Goal: Understand site structure: Grasp the organization and layout of the website

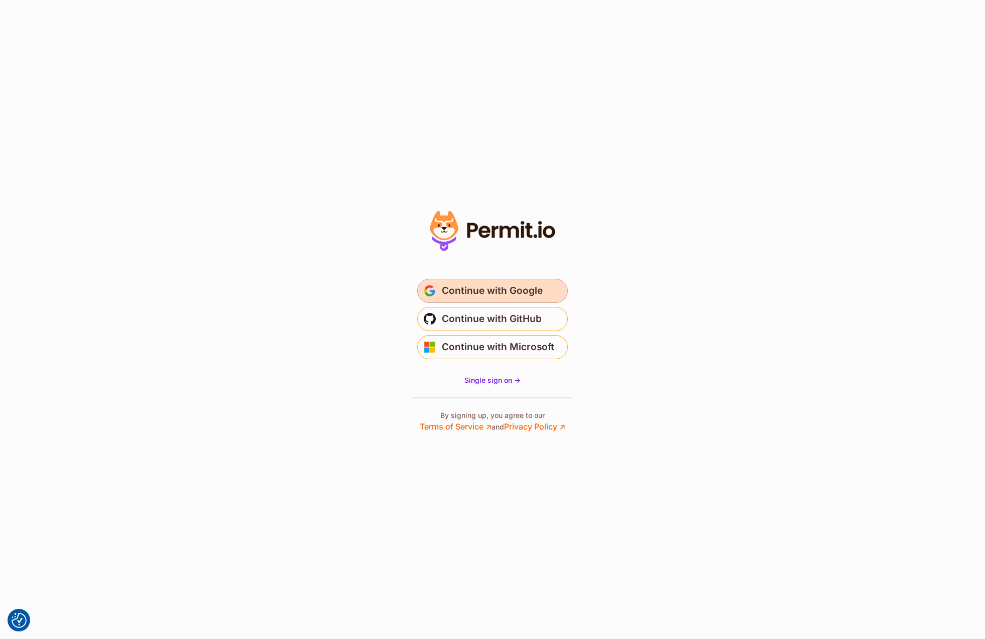
click at [517, 287] on span "Continue with Google" at bounding box center [492, 291] width 101 height 16
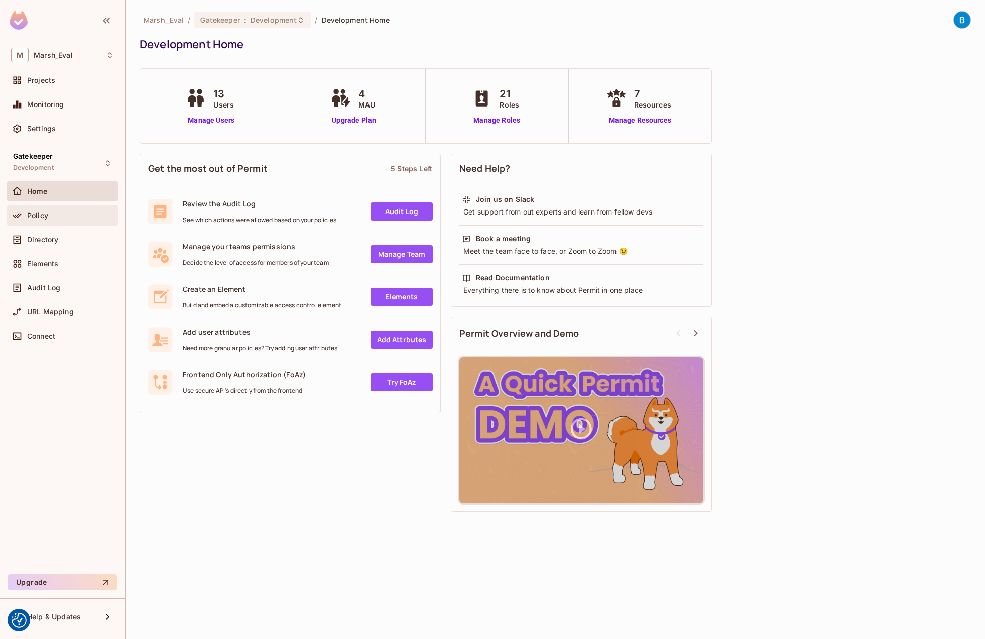
click at [74, 215] on div "Policy" at bounding box center [70, 215] width 87 height 8
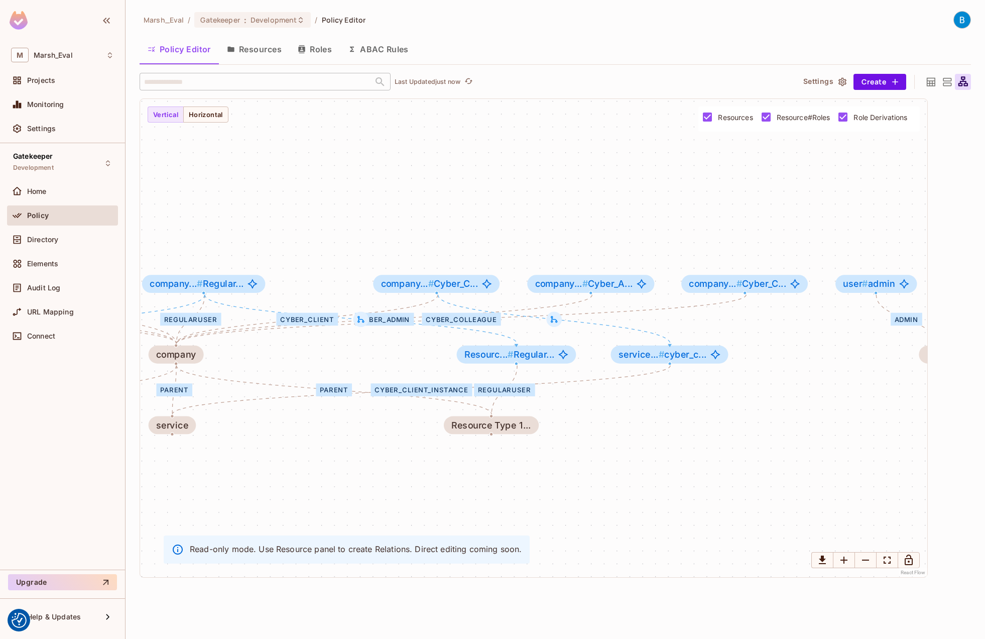
click at [268, 52] on button "Resources" at bounding box center [254, 49] width 71 height 25
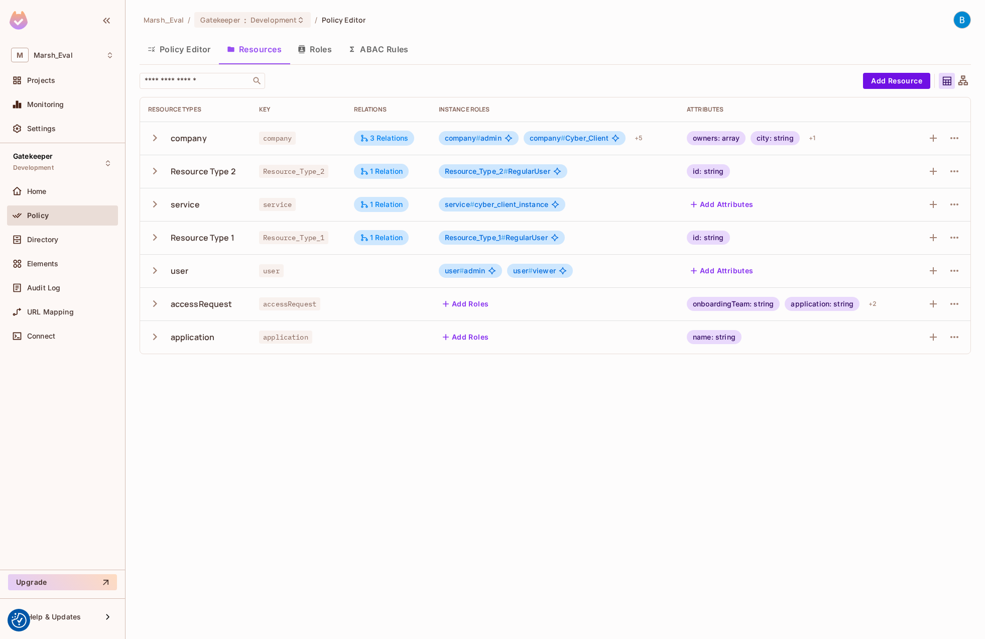
click at [315, 53] on button "Roles" at bounding box center [315, 49] width 50 height 25
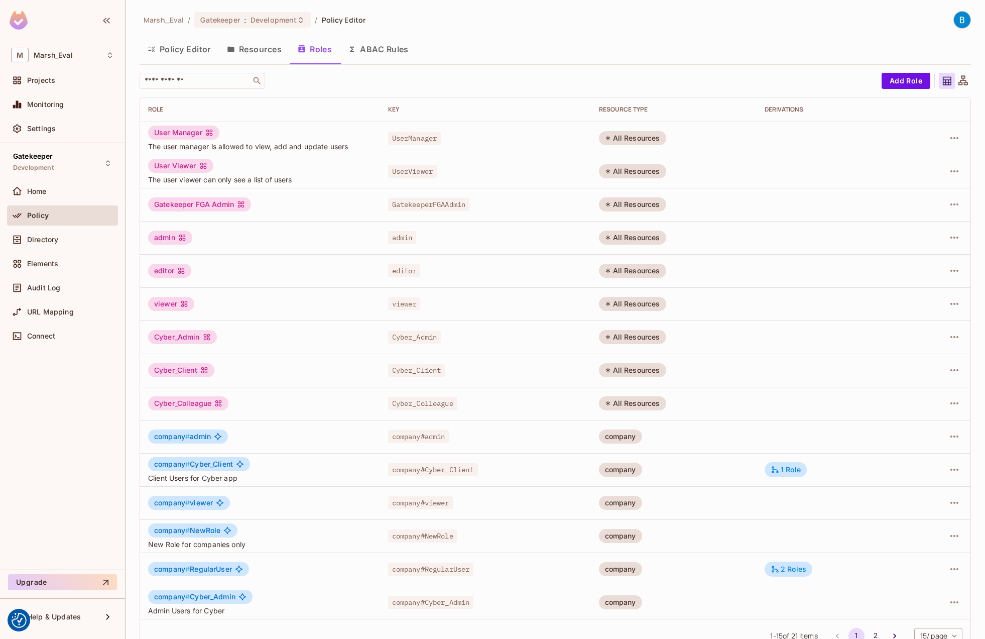
click at [23, 20] on img at bounding box center [19, 20] width 18 height 19
